Goal: Navigation & Orientation: Understand site structure

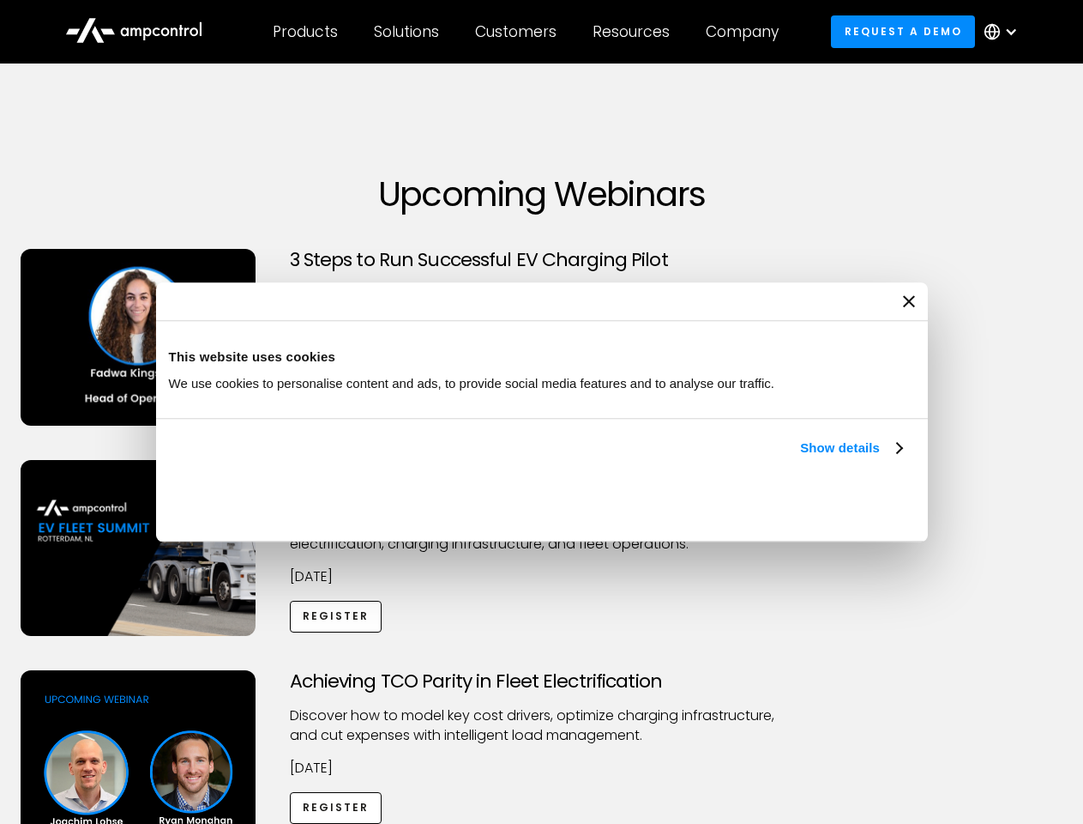
click at [800, 458] on link "Show details" at bounding box center [850, 448] width 101 height 21
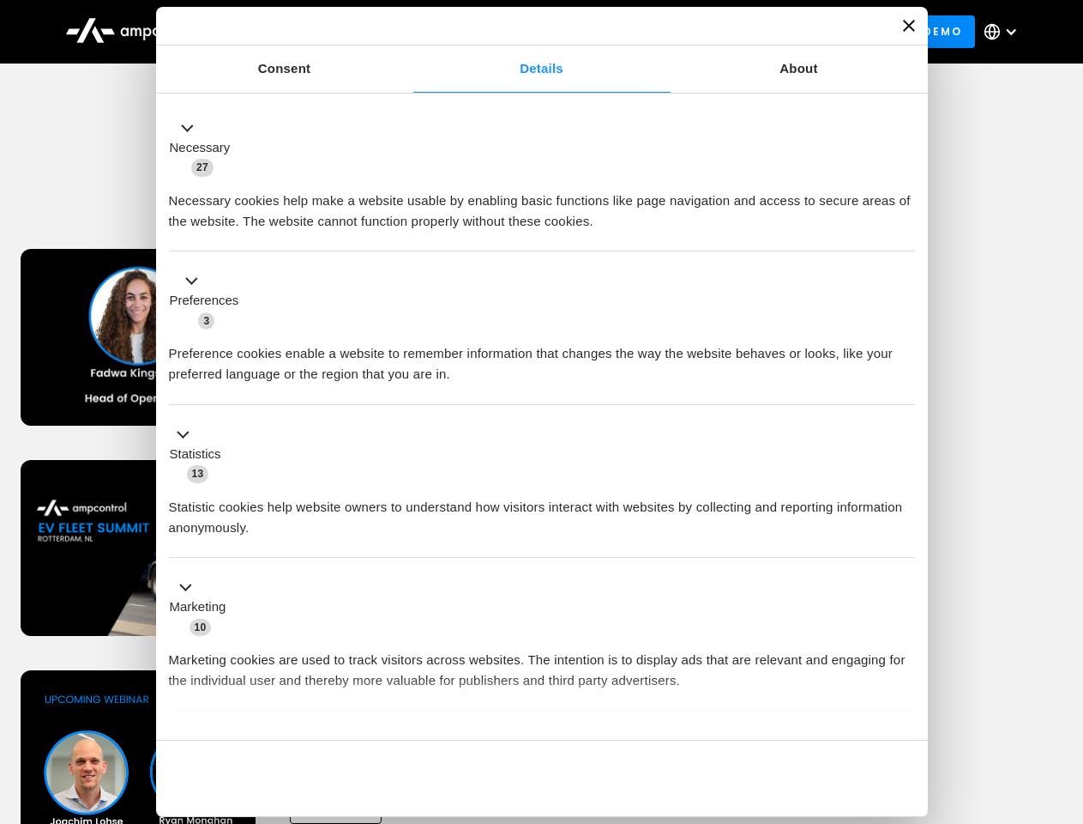
click at [904, 232] on div "Necessary cookies help make a website usable by enabling basic functions like p…" at bounding box center [542, 205] width 746 height 54
click at [915, 232] on div "Necessary cookies help make a website usable by enabling basic functions like p…" at bounding box center [542, 205] width 746 height 54
click at [528, 32] on div "Customers" at bounding box center [515, 31] width 81 height 19
click at [305, 32] on div "Products" at bounding box center [305, 31] width 65 height 19
click at [407, 32] on div "Solutions" at bounding box center [406, 31] width 65 height 19
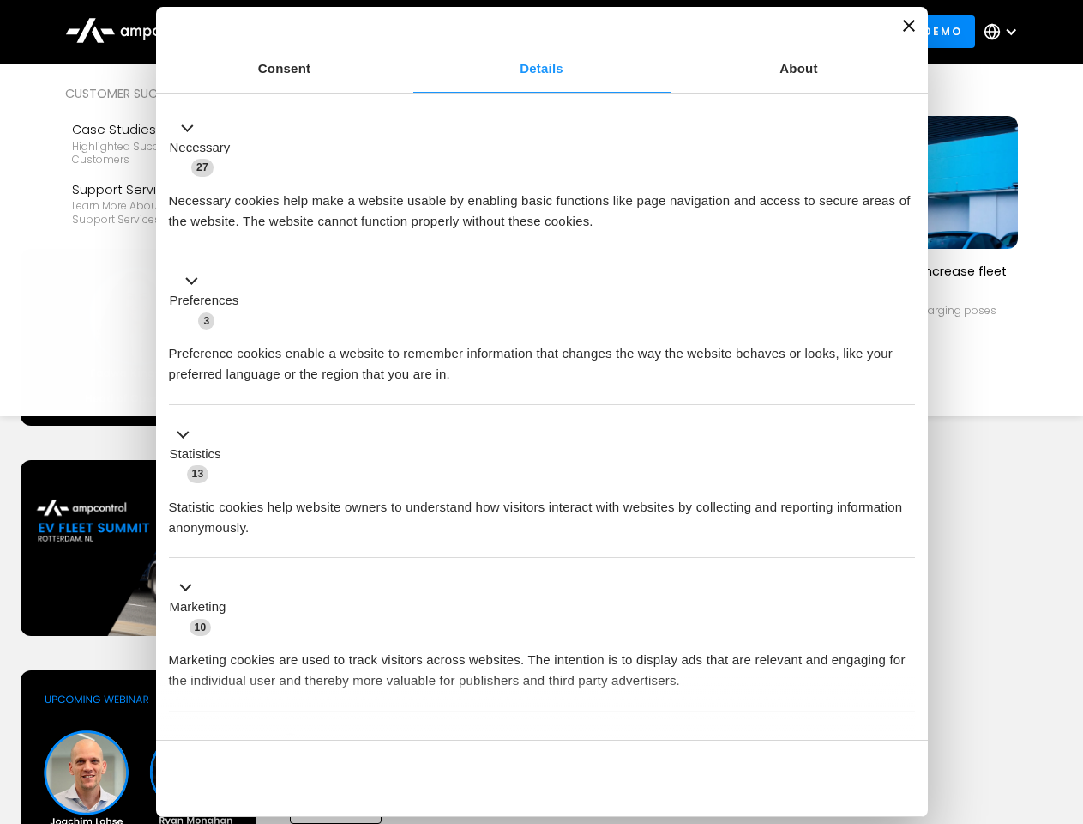
click at [519, 32] on div "Customers" at bounding box center [515, 31] width 81 height 19
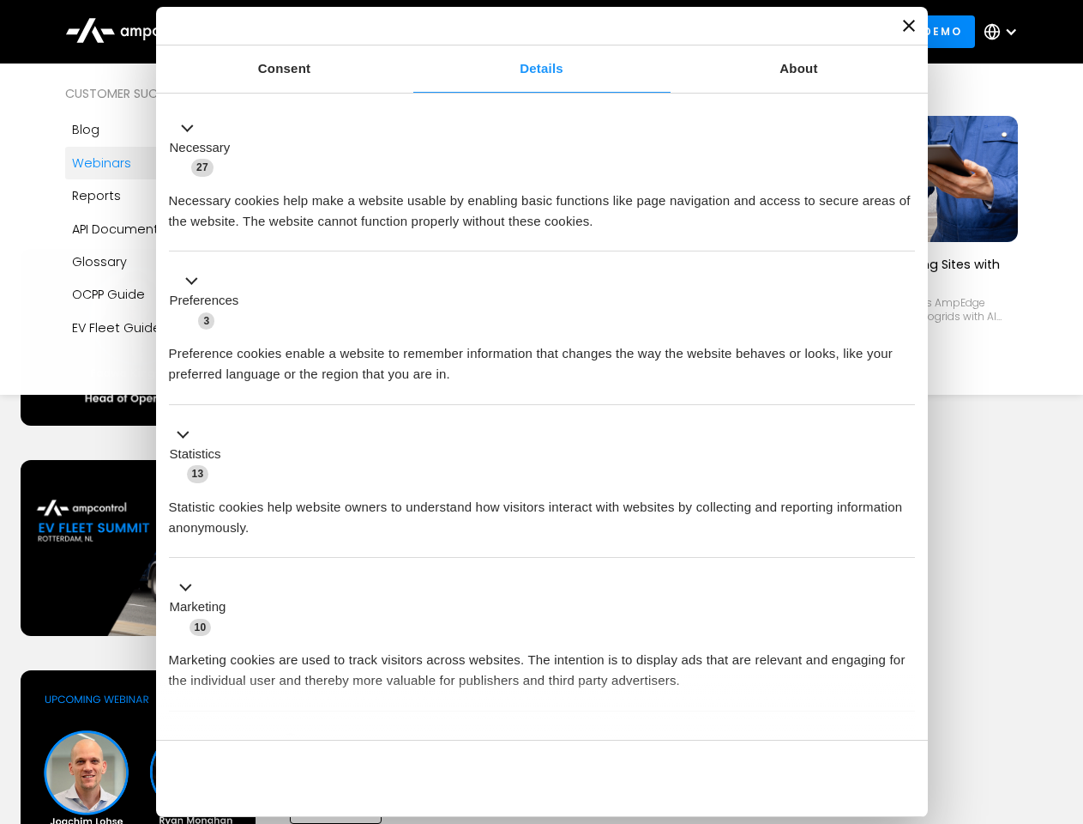
click at [635, 32] on div "Resources" at bounding box center [631, 31] width 77 height 19
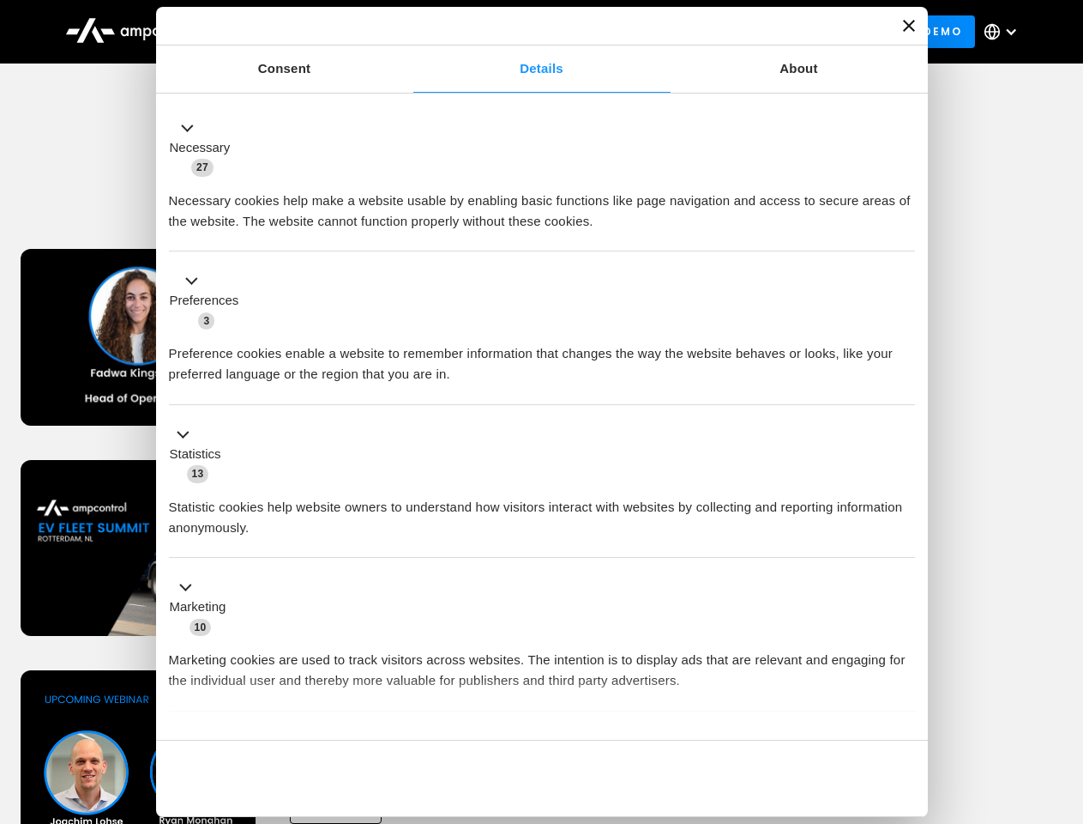
click at [748, 32] on div "Company" at bounding box center [742, 31] width 73 height 19
click at [1005, 32] on div at bounding box center [1012, 32] width 14 height 14
